Goal: Find specific fact: Find specific fact

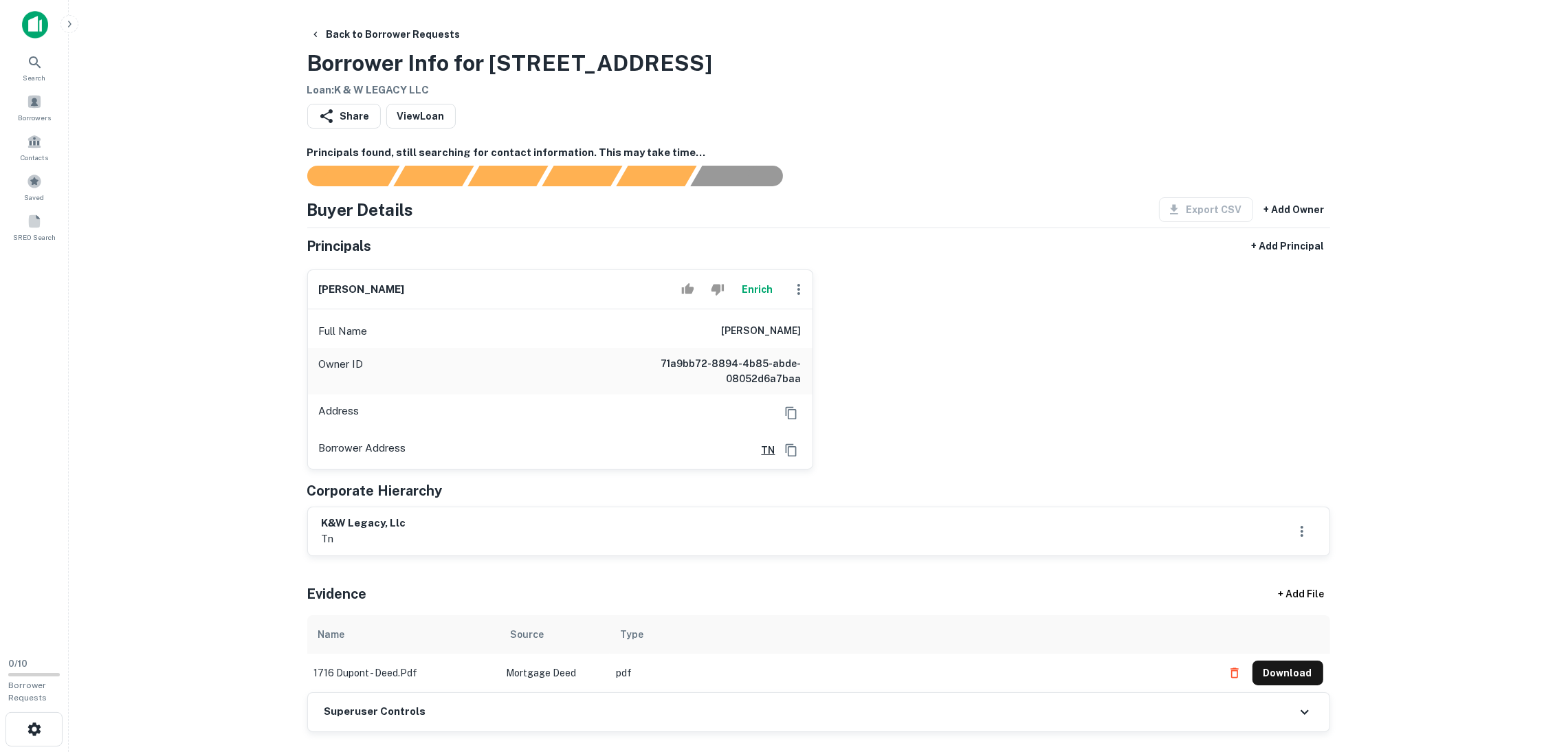
drag, startPoint x: 410, startPoint y: 284, endPoint x: 284, endPoint y: 266, distance: 127.3
click at [284, 265] on main "Back to Borrower Requests Borrower Info for 1716 Dupont Ave Loan : K & W LEGACY…" at bounding box center [818, 376] width 1499 height 752
drag, startPoint x: 358, startPoint y: 290, endPoint x: 334, endPoint y: 535, distance: 246.2
click at [334, 535] on p "tn" at bounding box center [363, 539] width 84 height 17
drag, startPoint x: 426, startPoint y: 532, endPoint x: 300, endPoint y: 506, distance: 128.7
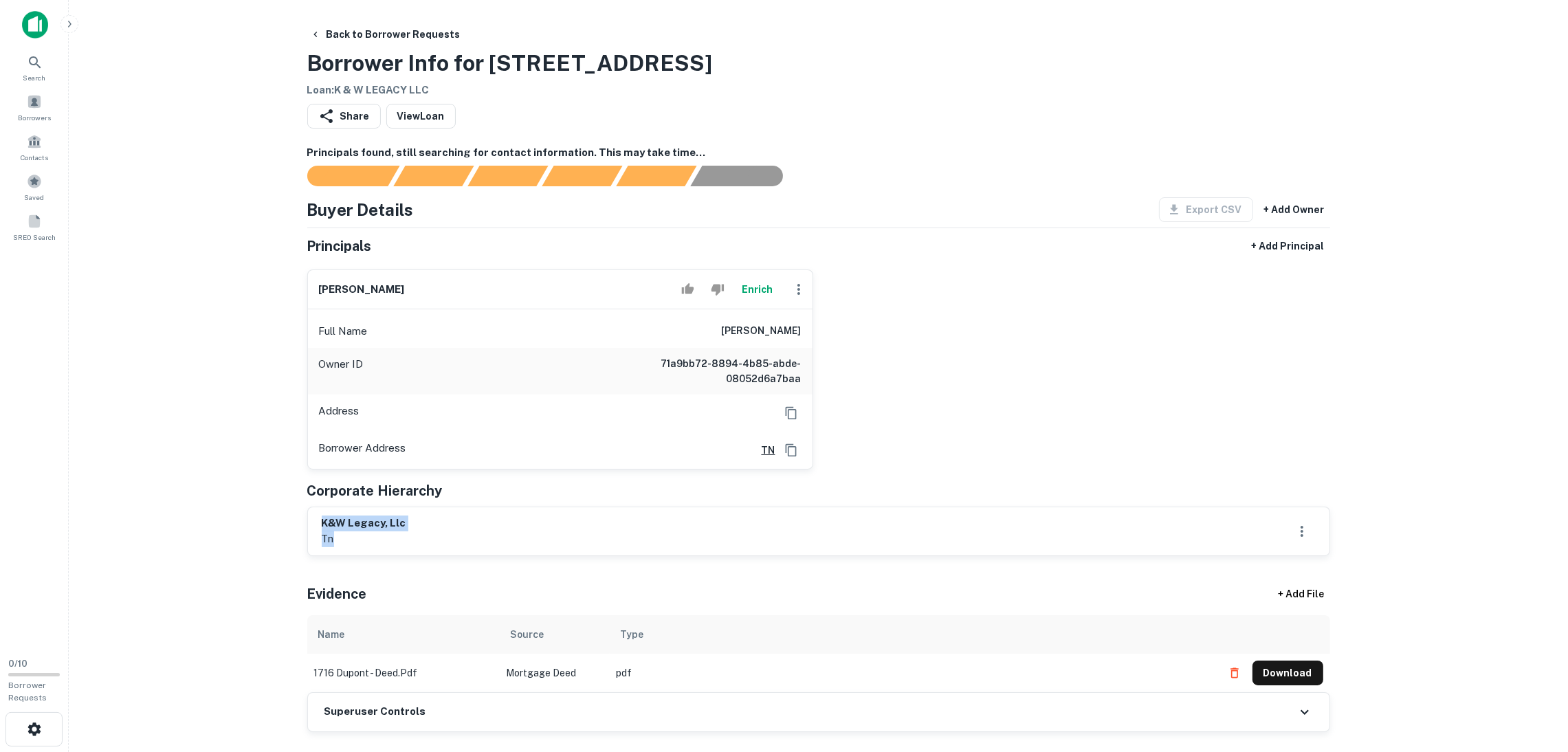
click at [226, 465] on main "Back to Borrower Requests Borrower Info for 1716 Dupont Ave Loan : K & W LEGACY…" at bounding box center [818, 376] width 1499 height 752
drag, startPoint x: 427, startPoint y: 520, endPoint x: 331, endPoint y: 518, distance: 96.0
click at [318, 515] on div "k&w legacy, llc tn" at bounding box center [819, 531] width 1022 height 48
copy h6 "k&w legacy, llc"
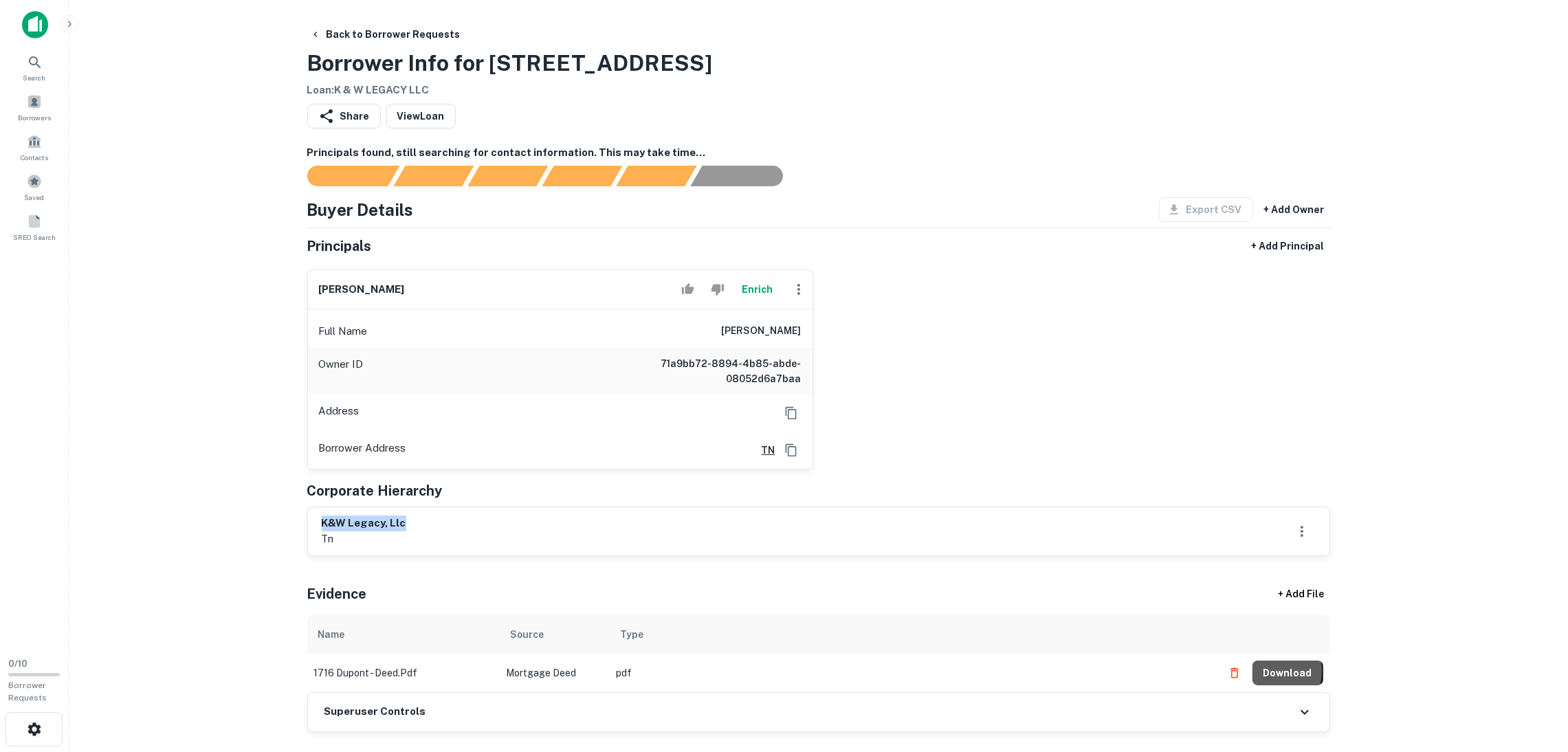
drag, startPoint x: 1269, startPoint y: 671, endPoint x: 838, endPoint y: 500, distance: 463.7
click at [1269, 673] on button "Download" at bounding box center [1288, 673] width 71 height 25
drag, startPoint x: 415, startPoint y: 301, endPoint x: 296, endPoint y: 281, distance: 120.7
click at [296, 281] on div "kevin williams Enrich Full Name kevin williams Owner ID 71a9bb72-8894-4b85-abde…" at bounding box center [555, 364] width 517 height 211
copy h6 "kevin williams"
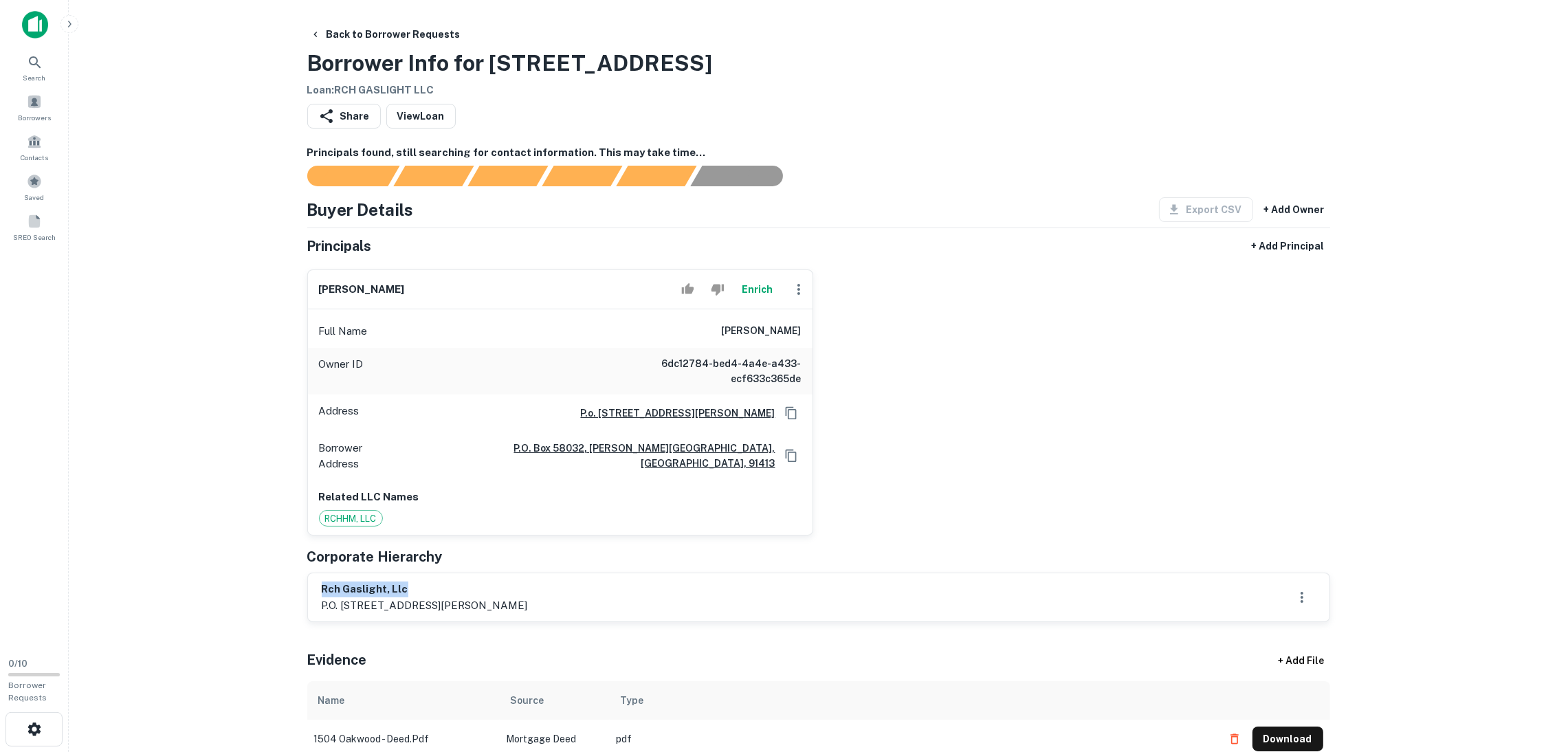
drag, startPoint x: 417, startPoint y: 581, endPoint x: 314, endPoint y: 565, distance: 104.2
click at [311, 573] on div "rch gaslight, llc p.o. [STREET_ADDRESS][PERSON_NAME]" at bounding box center [819, 597] width 1022 height 48
copy h6 "rch gaslight, llc"
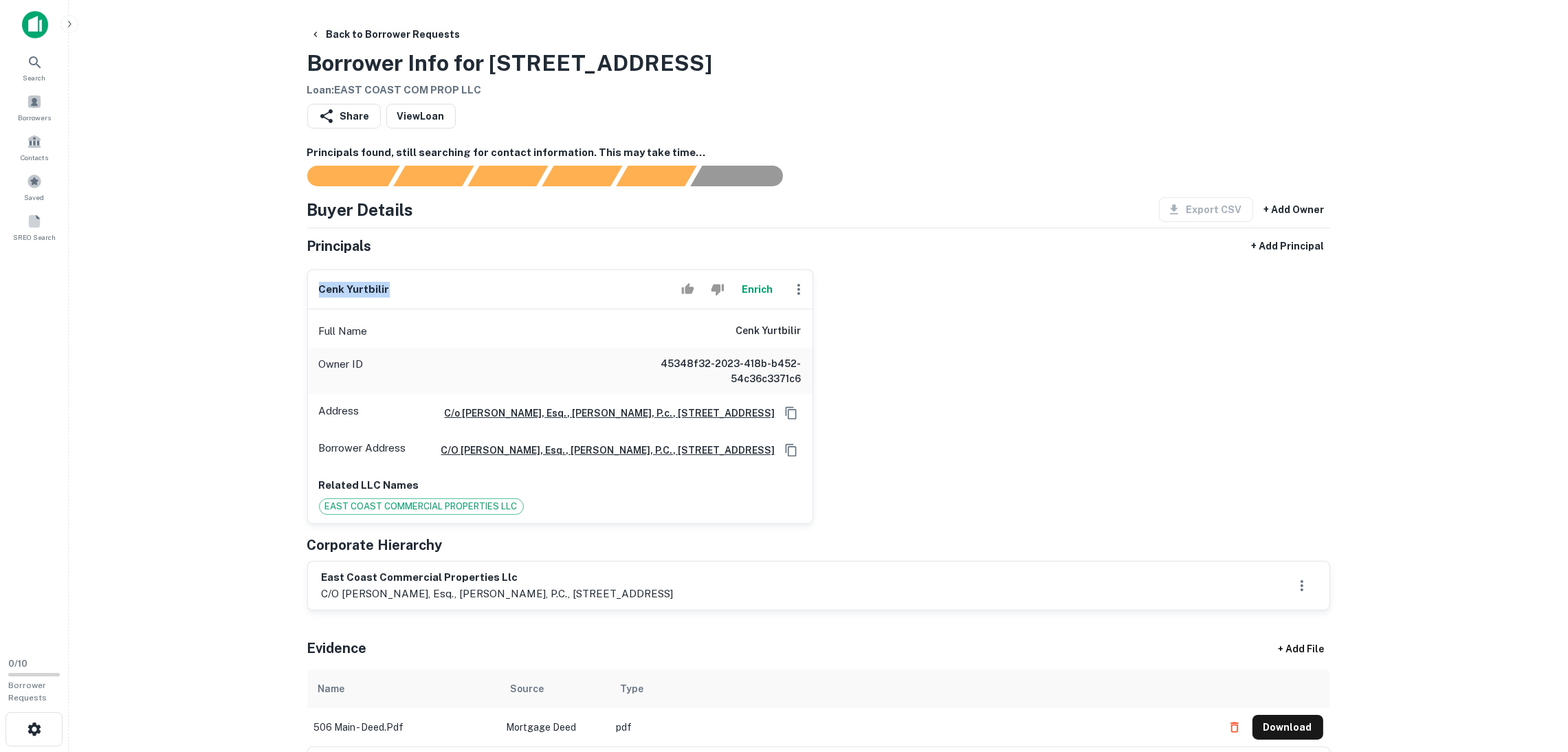
drag, startPoint x: 346, startPoint y: 288, endPoint x: 303, endPoint y: 278, distance: 44.1
click at [303, 278] on div "cenk yurtbilir Enrich Full Name cenk yurtbilir Owner ID 45348f32-2023-418b-b452…" at bounding box center [555, 391] width 517 height 265
copy h6 "cenk yurtbilir"
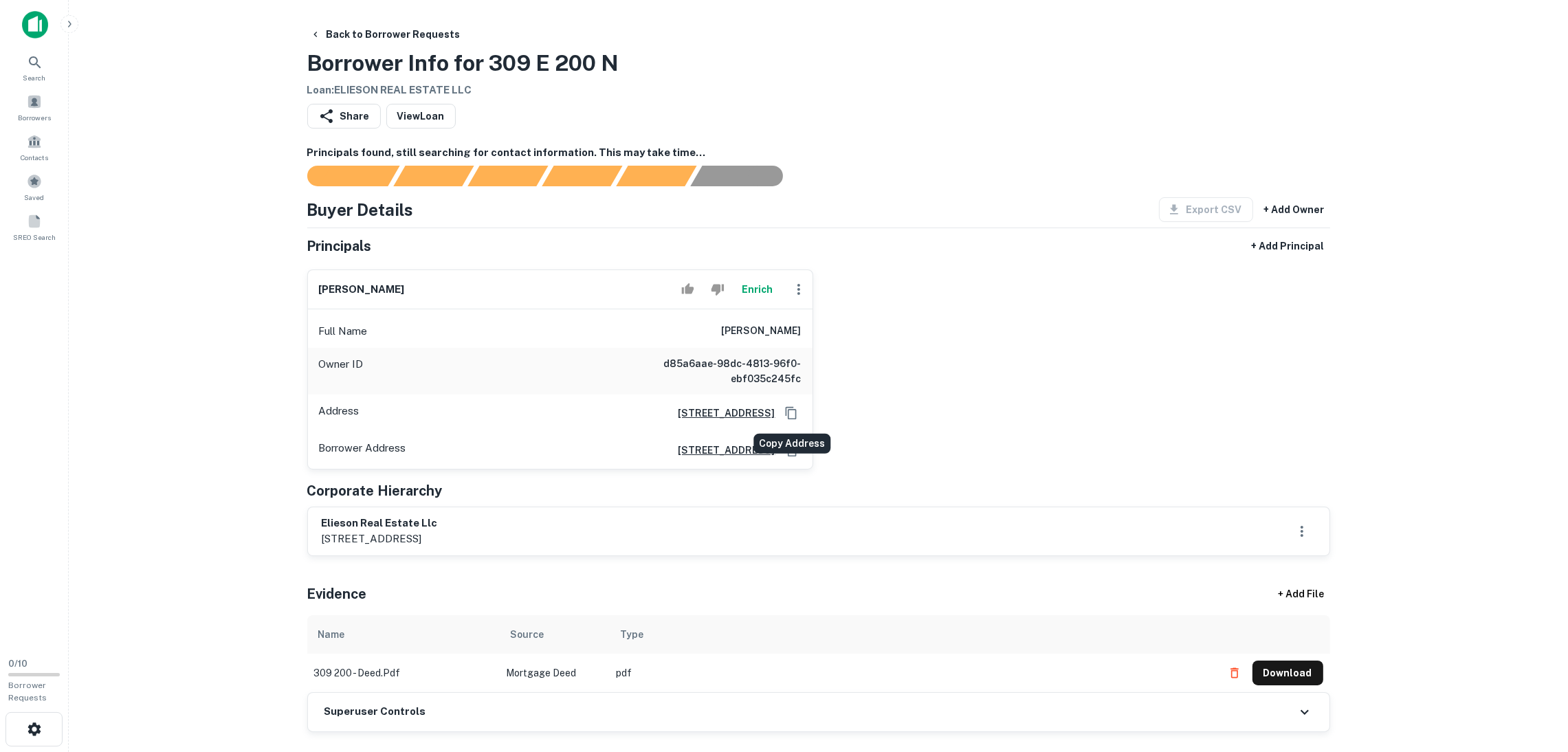
click at [787, 411] on icon "Copy Address" at bounding box center [790, 412] width 11 height 12
drag, startPoint x: 470, startPoint y: 528, endPoint x: 315, endPoint y: 519, distance: 155.3
copy h6 "elieson real estate llc"
click at [784, 413] on icon "Copy Address" at bounding box center [791, 413] width 14 height 14
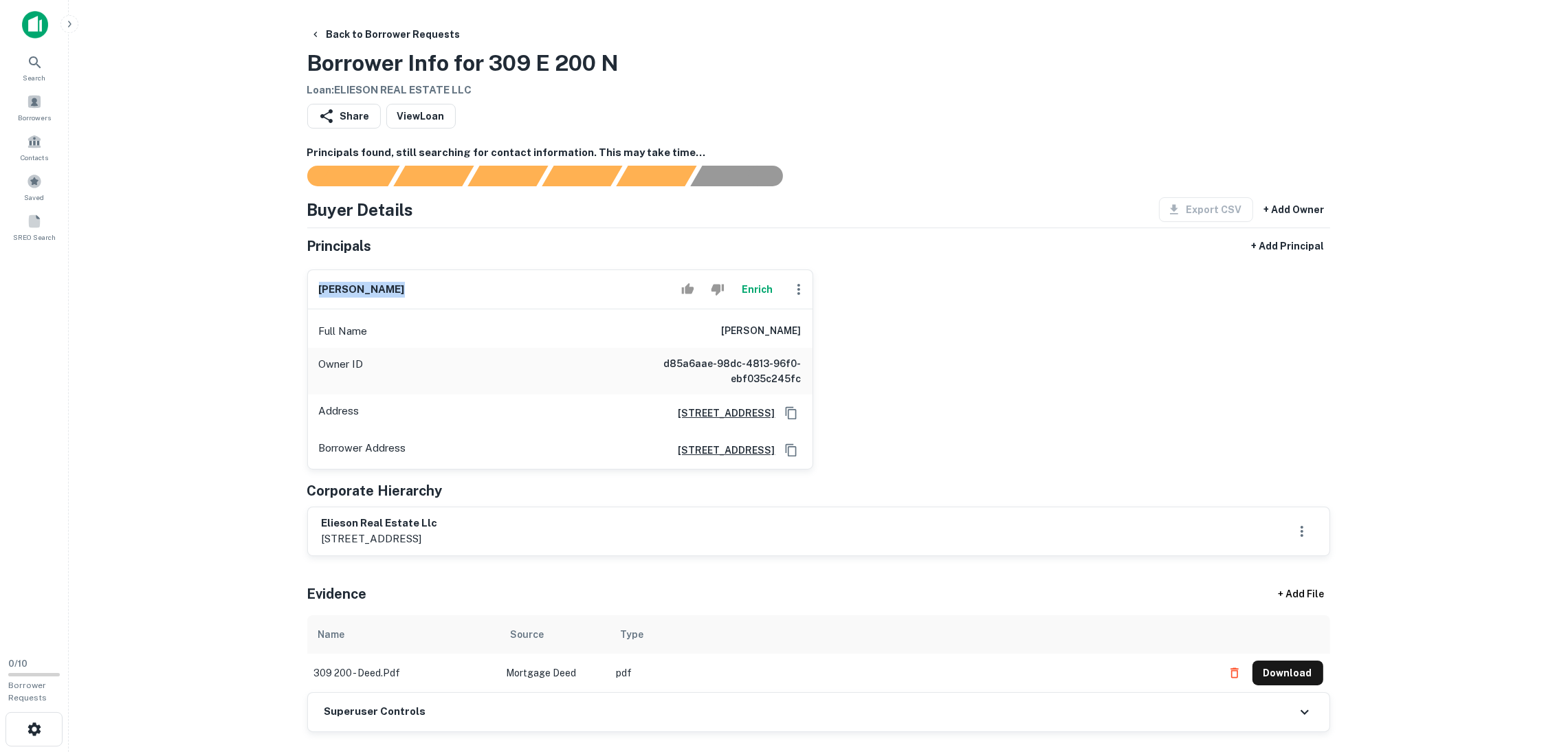
drag, startPoint x: 426, startPoint y: 302, endPoint x: 303, endPoint y: 297, distance: 123.1
click at [303, 297] on div "abbey skinner Enrich Full Name abbey skinner Owner ID d85a6aae-98dc-4813-96f0-e…" at bounding box center [555, 364] width 517 height 211
copy h6 "abbey skinner"
click at [468, 297] on div "abbey skinner Enrich" at bounding box center [560, 290] width 505 height 40
